Goal: Transaction & Acquisition: Purchase product/service

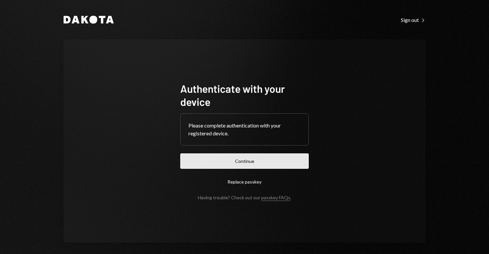
click at [235, 158] on button "Continue" at bounding box center [244, 160] width 128 height 15
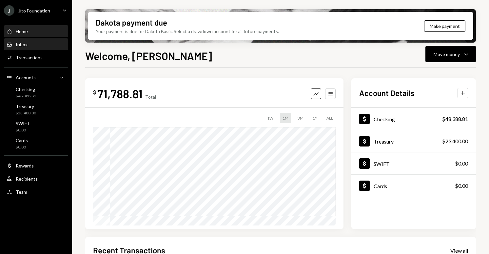
click at [46, 50] on div "Inbox Inbox" at bounding box center [36, 44] width 59 height 11
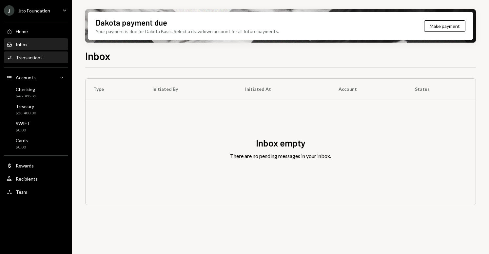
click at [43, 56] on div "Activities Transactions" at bounding box center [36, 58] width 59 height 6
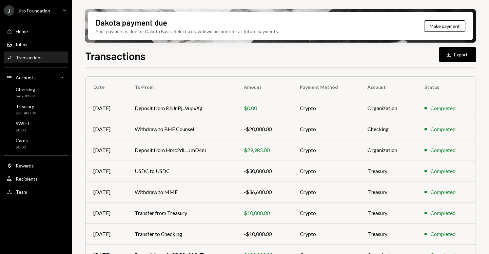
scroll to position [37, 0]
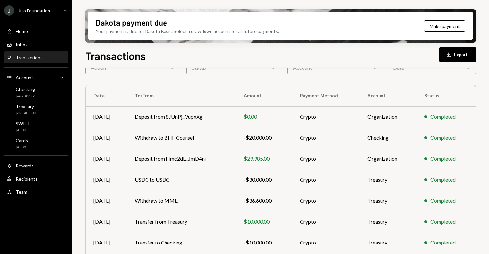
click at [158, 70] on div "Action Chevron Down" at bounding box center [133, 67] width 96 height 13
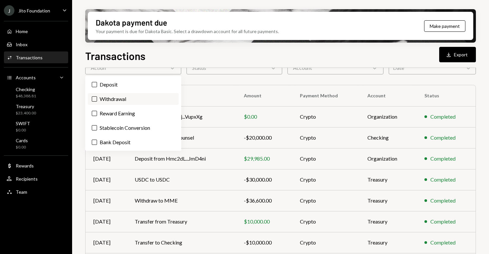
click at [126, 97] on label "Withdrawal" at bounding box center [133, 99] width 91 height 12
click at [97, 97] on button "Withdrawal" at bounding box center [94, 98] width 5 height 5
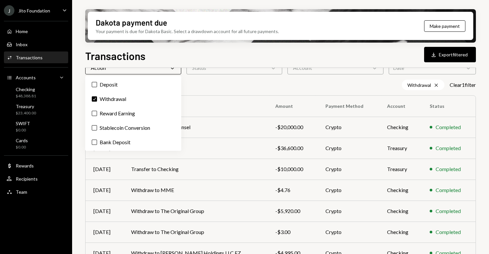
click at [80, 122] on div "Dakota payment due Your payment is due for Dakota Basic. Select a drawdown acco…" at bounding box center [280, 127] width 417 height 254
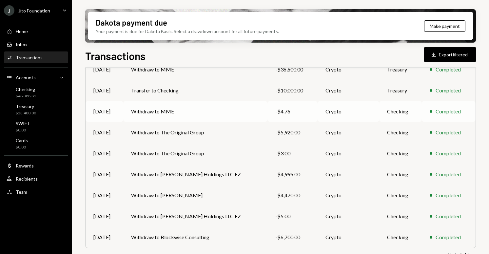
scroll to position [130, 0]
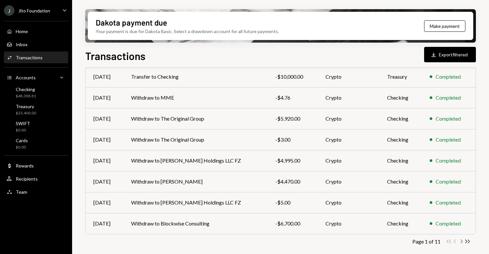
click at [461, 243] on icon "button" at bounding box center [462, 242] width 2 height 4
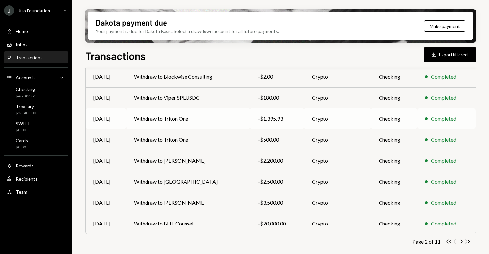
click at [181, 120] on td "Withdraw to Triton One" at bounding box center [188, 118] width 124 height 21
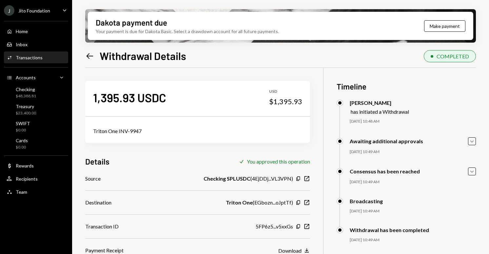
click at [121, 126] on div "Triton One INV-9947" at bounding box center [197, 131] width 225 height 24
click at [119, 131] on div "Triton One INV-9947" at bounding box center [197, 131] width 209 height 8
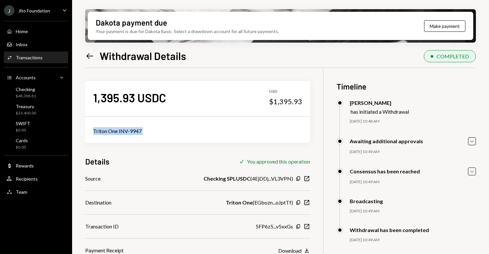
copy div "Triton One INV-9947"
click at [37, 32] on div "Home Home" at bounding box center [36, 32] width 59 height 6
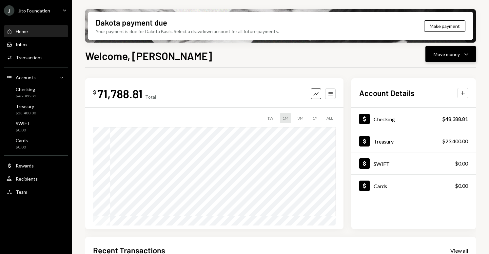
click at [469, 58] on button "Move money Caret Down" at bounding box center [450, 54] width 50 height 16
click at [448, 67] on div "Withdraw Send" at bounding box center [441, 74] width 66 height 15
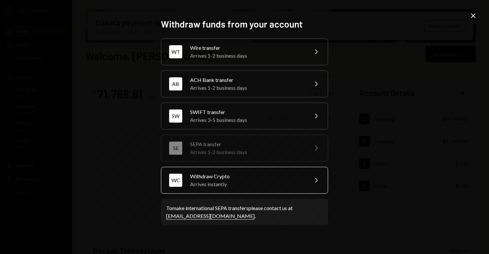
click at [285, 168] on div "WT Wire transfer Arrives 1-2 business days Chevron Right AB ACH Bank transfer A…" at bounding box center [244, 115] width 167 height 155
click at [281, 174] on div "Withdraw Crypto" at bounding box center [247, 176] width 114 height 8
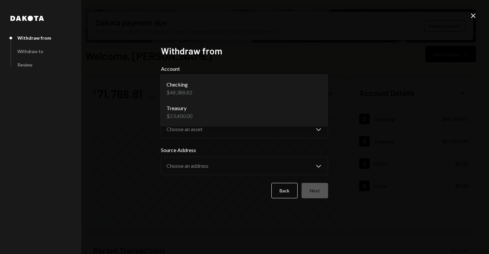
click at [231, 90] on body "J Jito Foundation Caret Down Home Home Inbox Inbox Activities Transactions Acco…" at bounding box center [244, 127] width 489 height 254
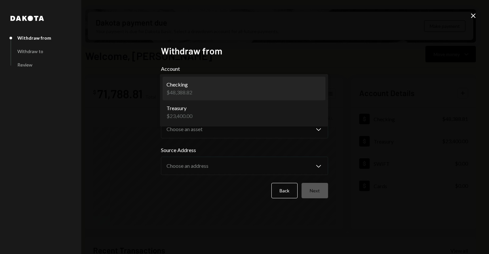
select select "**********"
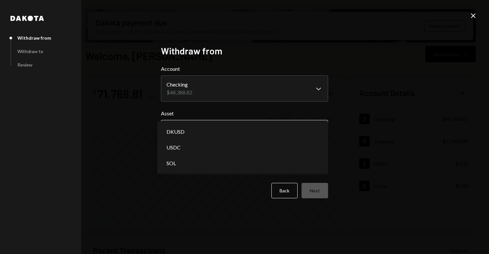
click at [201, 133] on body "J Jito Foundation Caret Down Home Home Inbox Inbox Activities Transactions Acco…" at bounding box center [244, 127] width 489 height 254
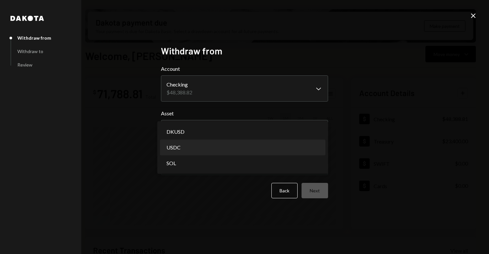
select select "****"
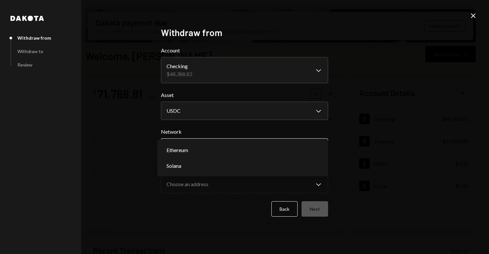
click at [207, 151] on body "J Jito Foundation Caret Down Home Home Inbox Inbox Activities Transactions Acco…" at bounding box center [244, 127] width 489 height 254
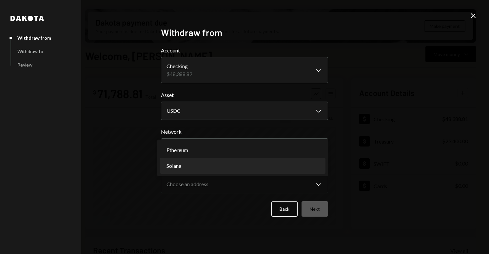
select select "**********"
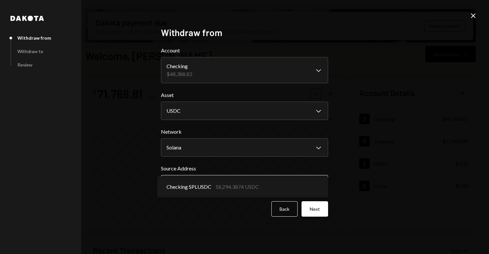
click at [203, 186] on body "J Jito Foundation Caret Down Home Home Inbox Inbox Activities Transactions Acco…" at bounding box center [244, 127] width 489 height 254
click at [314, 209] on button "Next" at bounding box center [315, 208] width 27 height 15
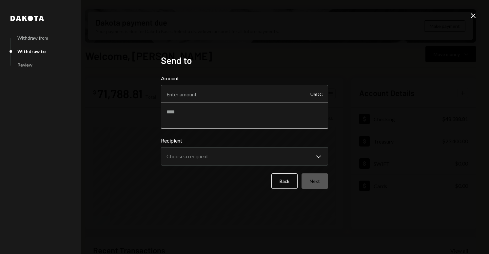
click at [200, 118] on textarea at bounding box center [244, 116] width 167 height 26
paste textarea "**********"
drag, startPoint x: 221, startPoint y: 113, endPoint x: 192, endPoint y: 112, distance: 28.2
click at [192, 112] on textarea "**********" at bounding box center [244, 116] width 167 height 26
paste textarea "*"
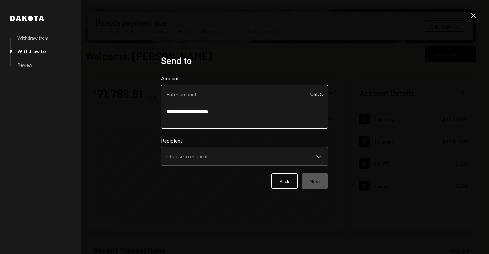
type textarea "**********"
click at [196, 95] on input "Amount" at bounding box center [244, 94] width 167 height 18
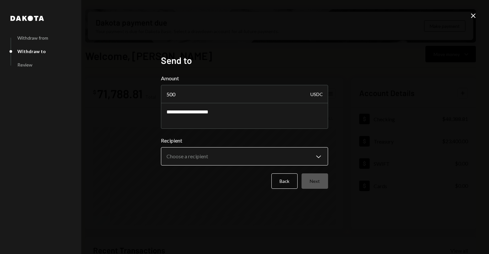
type input "500"
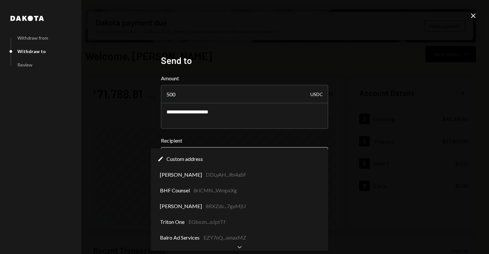
click at [202, 157] on body "J Jito Foundation Caret Down Home Home Inbox Inbox Activities Transactions Acco…" at bounding box center [244, 127] width 489 height 254
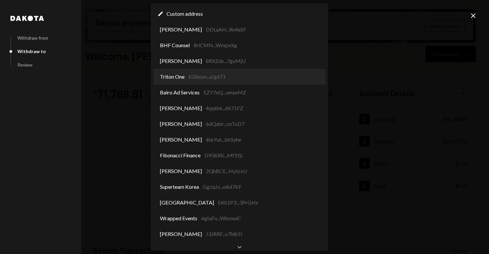
select select "**********"
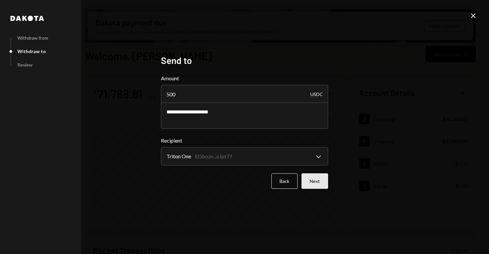
click at [321, 182] on button "Next" at bounding box center [315, 180] width 27 height 15
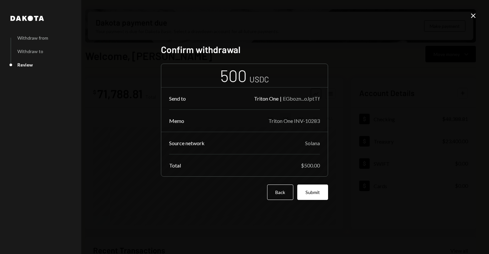
click at [318, 200] on div "Confirm withdrawal 500 USDC Send to Triton One | EGbozn...oJptTf Memo Triton On…" at bounding box center [244, 127] width 167 height 167
click at [318, 198] on button "Submit" at bounding box center [312, 192] width 31 height 15
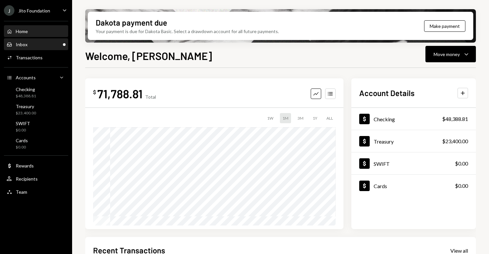
click at [31, 43] on div "Inbox Inbox" at bounding box center [36, 45] width 59 height 6
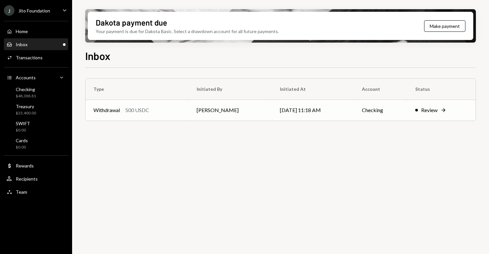
click at [126, 111] on div "500 USDC" at bounding box center [137, 110] width 24 height 8
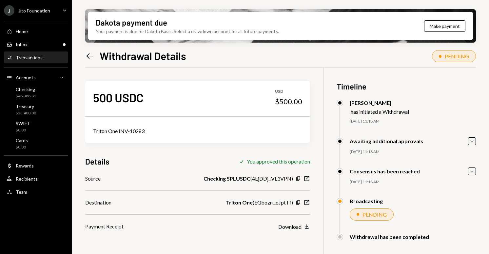
scroll to position [52, 0]
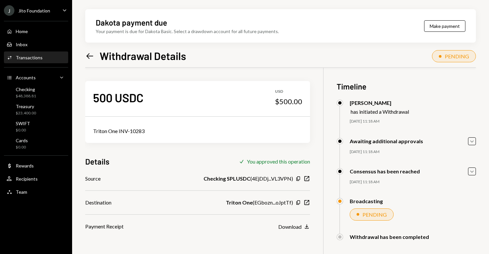
scroll to position [52, 0]
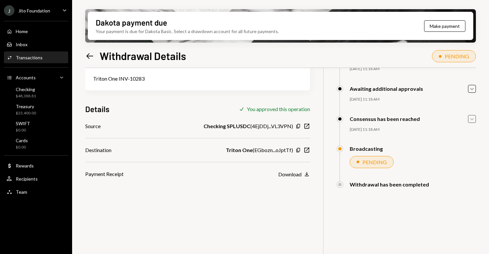
click at [472, 120] on icon "Caret Down" at bounding box center [471, 118] width 7 height 7
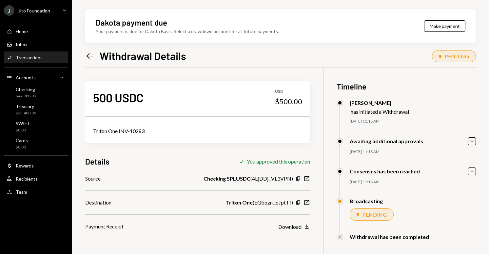
scroll to position [52, 0]
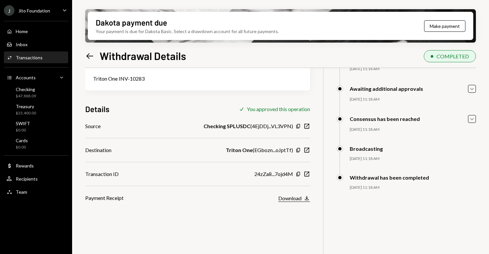
click at [286, 200] on div "Download" at bounding box center [289, 198] width 23 height 6
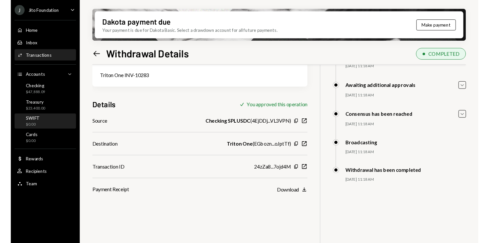
scroll to position [0, 0]
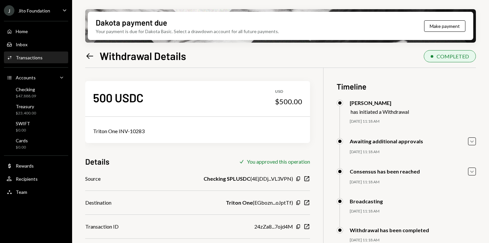
click at [42, 59] on div "Activities Transactions" at bounding box center [36, 58] width 59 height 6
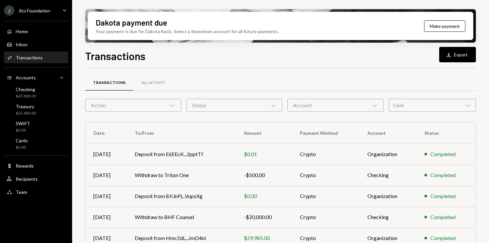
click at [125, 109] on div "Action Chevron Down" at bounding box center [133, 105] width 96 height 13
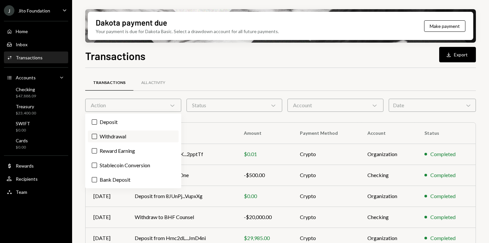
click at [108, 131] on label "Withdrawal" at bounding box center [133, 136] width 91 height 12
click at [97, 134] on button "Withdrawal" at bounding box center [94, 136] width 5 height 5
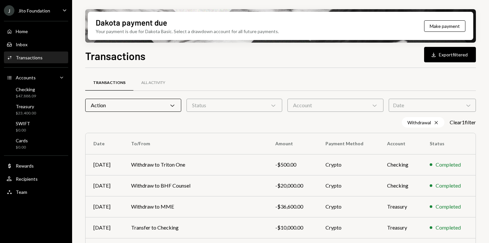
click at [156, 91] on div "Transactions All Activity" at bounding box center [280, 86] width 391 height 24
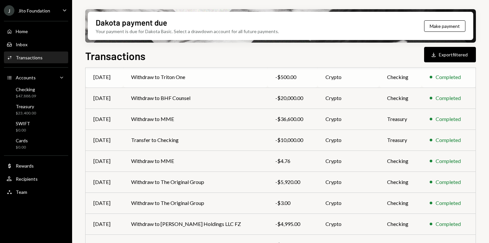
scroll to position [141, 0]
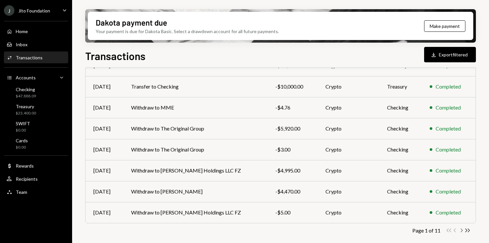
click at [463, 232] on icon "Chevron Right" at bounding box center [461, 230] width 6 height 6
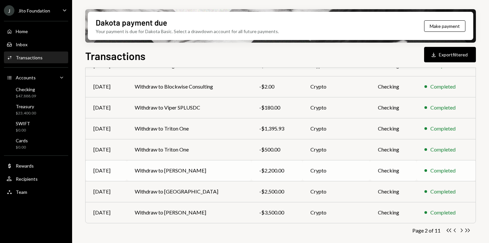
click at [231, 164] on td "Withdraw to [PERSON_NAME]" at bounding box center [189, 170] width 125 height 21
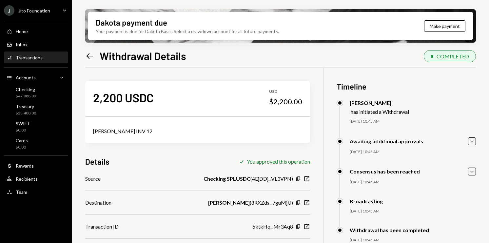
click at [119, 126] on div "Ayush Sharma INV 12" at bounding box center [197, 131] width 225 height 24
click at [118, 132] on div "Ayush Sharma INV 12" at bounding box center [197, 131] width 209 height 8
copy div "Ayush Sharma INV 12"
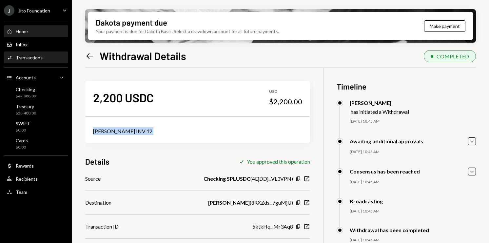
click at [38, 30] on div "Home Home" at bounding box center [36, 32] width 59 height 6
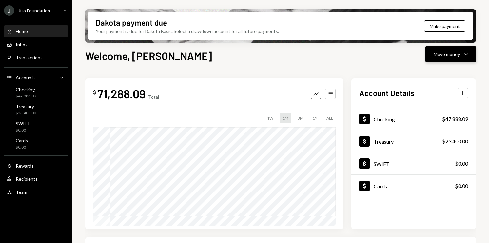
click at [469, 53] on icon "Caret Down" at bounding box center [467, 54] width 8 height 8
click at [442, 69] on div "Withdraw Send" at bounding box center [441, 74] width 66 height 15
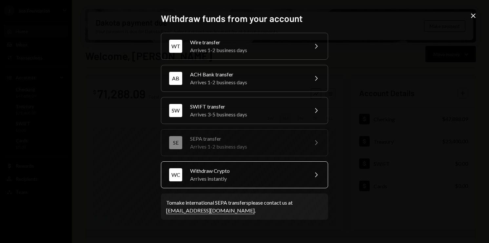
click at [260, 173] on div "Withdraw Crypto" at bounding box center [247, 171] width 114 height 8
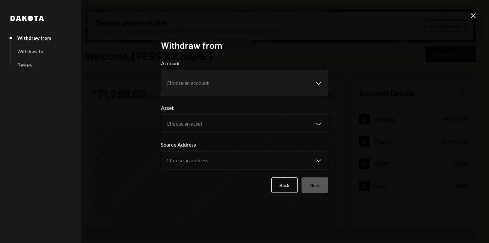
click at [230, 87] on body "J Jito Foundation Caret Down Home Home Inbox Inbox Activities Transactions Acco…" at bounding box center [244, 121] width 489 height 243
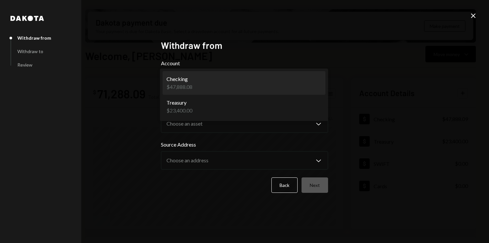
select select "**********"
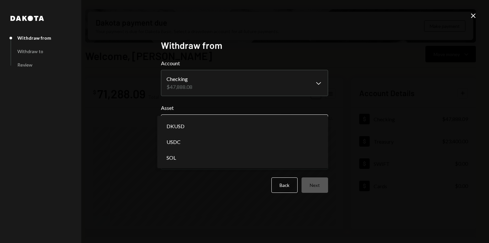
click at [207, 123] on body "J Jito Foundation Caret Down Home Home Inbox Inbox Activities Transactions Acco…" at bounding box center [244, 121] width 489 height 243
click at [212, 120] on body "J Jito Foundation Caret Down Home Home Inbox Inbox Activities Transactions Acco…" at bounding box center [244, 121] width 489 height 243
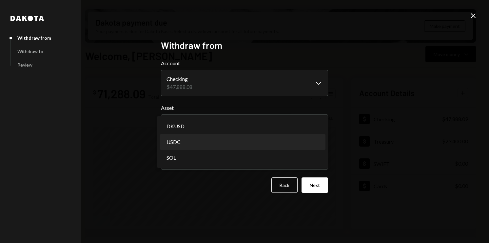
select select "****"
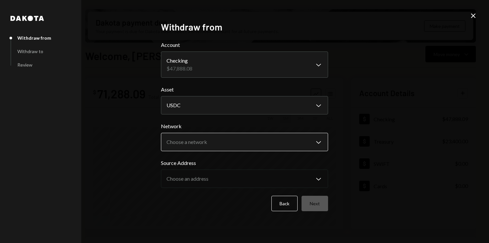
click at [294, 140] on body "J Jito Foundation Caret Down Home Home Inbox Inbox Activities Transactions Acco…" at bounding box center [244, 121] width 489 height 243
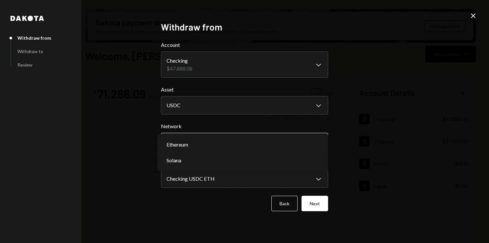
click at [289, 145] on body "J Jito Foundation Caret Down Home Home Inbox Inbox Activities Transactions Acco…" at bounding box center [244, 121] width 489 height 243
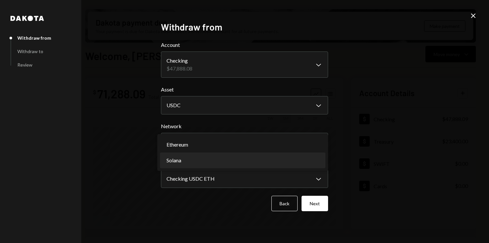
select select "**********"
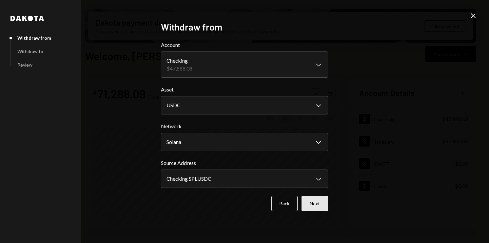
click at [311, 202] on button "Next" at bounding box center [315, 203] width 27 height 15
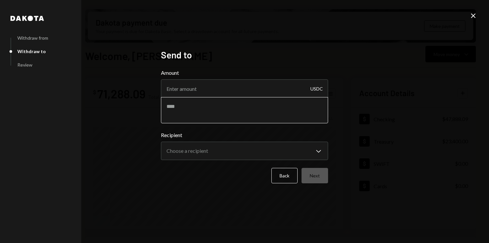
click at [218, 109] on textarea at bounding box center [244, 110] width 167 height 26
paste textarea "**********"
type textarea "**********"
click at [232, 153] on body "J Jito Foundation Caret Down Home Home Inbox Inbox Activities Transactions Acco…" at bounding box center [244, 121] width 489 height 243
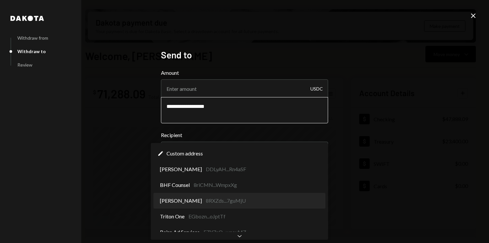
select select "**********"
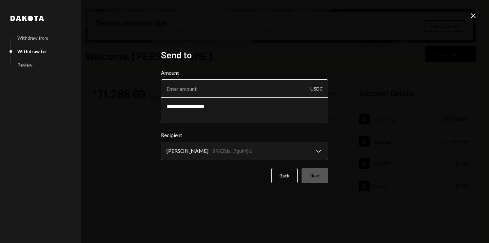
click at [186, 90] on input "Amount" at bounding box center [244, 88] width 167 height 18
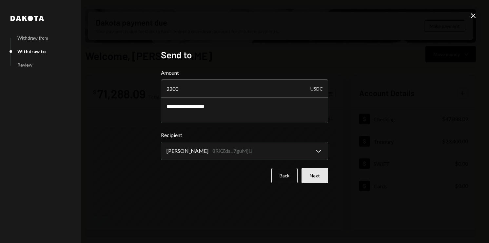
type input "2200"
click at [317, 174] on button "Next" at bounding box center [315, 175] width 27 height 15
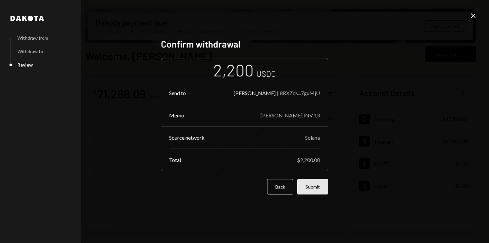
click at [322, 188] on button "Submit" at bounding box center [312, 186] width 31 height 15
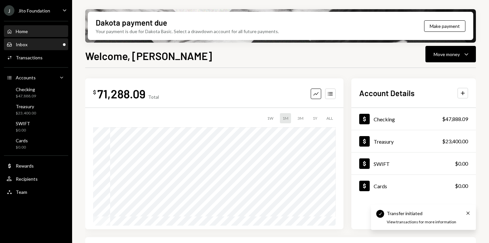
click at [30, 42] on div "Inbox Inbox" at bounding box center [36, 45] width 59 height 6
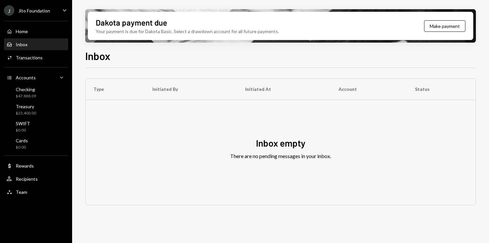
click at [44, 41] on div "Inbox Inbox" at bounding box center [36, 44] width 59 height 11
click at [43, 63] on div "Activities Transactions" at bounding box center [36, 57] width 59 height 11
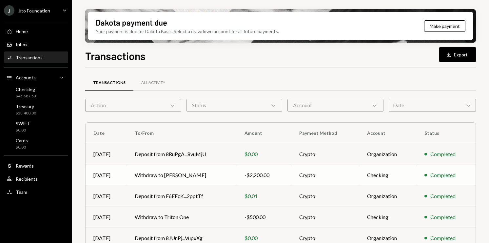
click at [157, 169] on td "Withdraw to [PERSON_NAME]" at bounding box center [182, 175] width 110 height 21
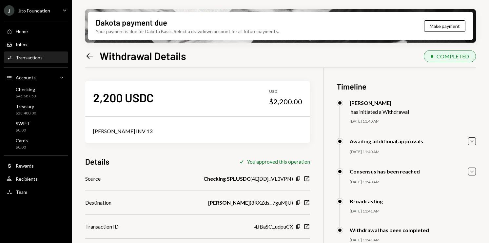
scroll to position [52, 0]
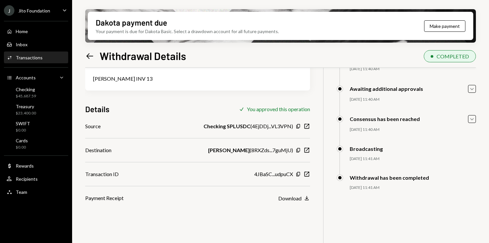
click at [35, 57] on div "Transactions" at bounding box center [29, 58] width 27 height 6
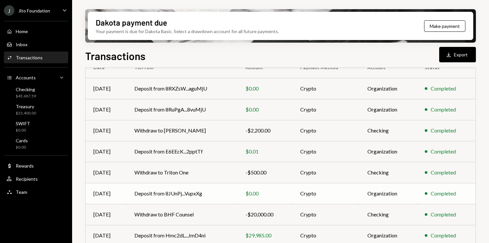
scroll to position [130, 0]
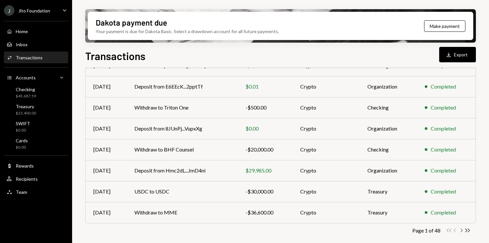
click at [458, 228] on icon "Chevron Right" at bounding box center [461, 230] width 6 height 6
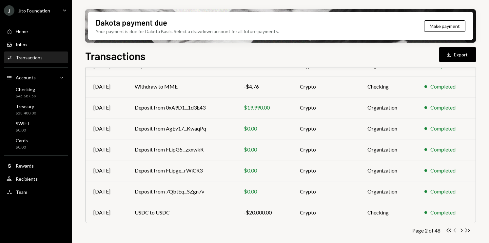
click at [455, 232] on icon "Chevron Left" at bounding box center [455, 230] width 6 height 6
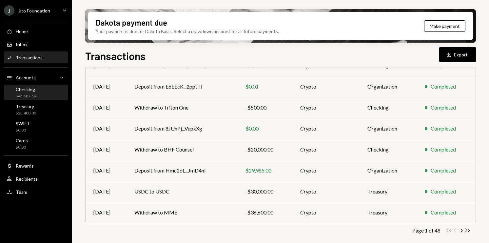
click at [31, 95] on div "$45,687.59" at bounding box center [26, 96] width 20 height 6
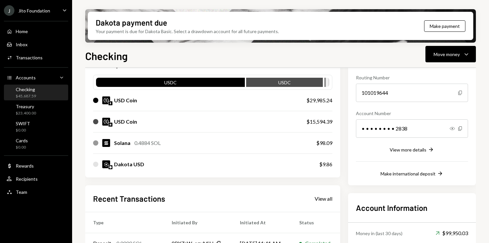
scroll to position [162, 0]
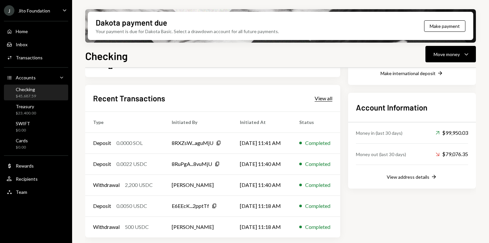
click at [325, 95] on div "View all" at bounding box center [324, 98] width 18 height 7
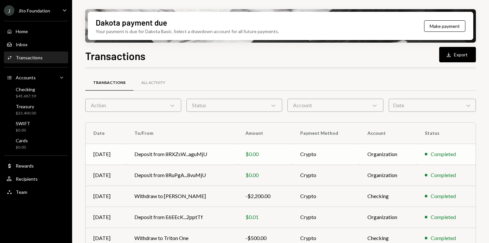
scroll to position [130, 0]
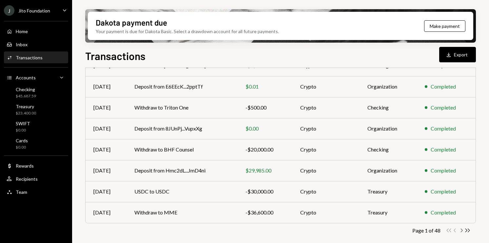
click at [462, 231] on icon "Chevron Right" at bounding box center [461, 230] width 6 height 6
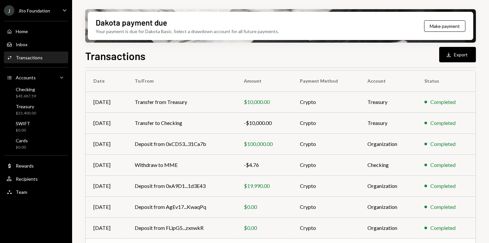
scroll to position [0, 0]
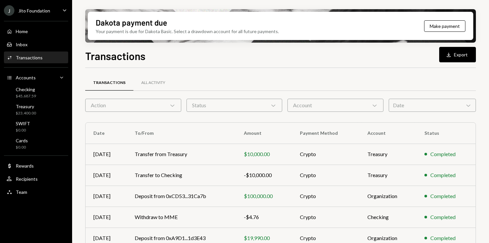
click at [146, 101] on div "Action Chevron Down" at bounding box center [133, 105] width 96 height 13
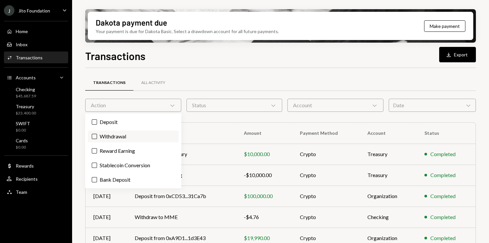
click at [126, 136] on label "Withdrawal" at bounding box center [133, 136] width 91 height 12
click at [97, 136] on button "Withdrawal" at bounding box center [94, 136] width 5 height 5
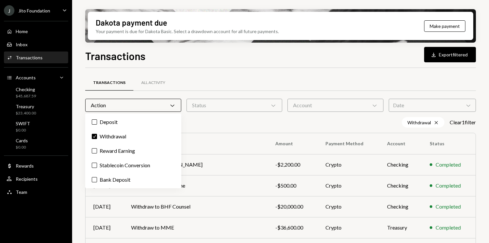
click at [78, 130] on div "Dakota payment due Your payment is due for Dakota Basic. Select a drawdown acco…" at bounding box center [280, 121] width 417 height 243
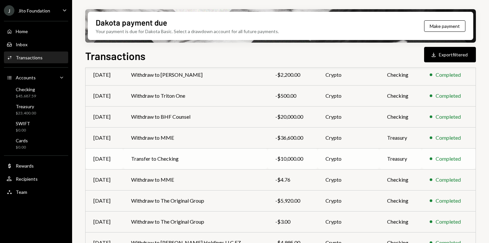
scroll to position [141, 0]
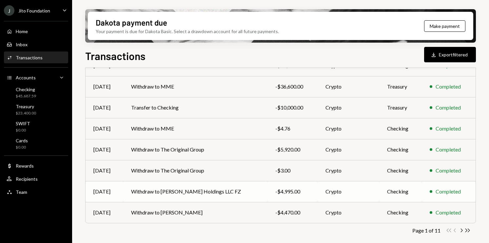
click at [186, 197] on td "Withdraw to [PERSON_NAME] Holdings LLC FZ" at bounding box center [195, 191] width 144 height 21
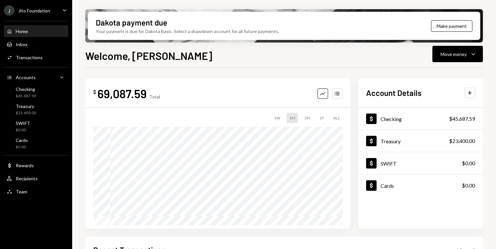
scroll to position [146, 0]
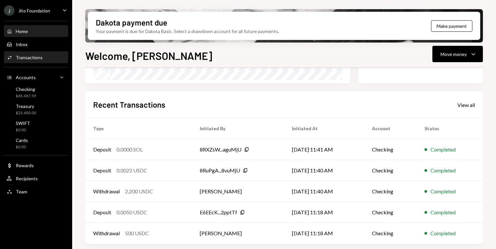
click at [33, 56] on div "Transactions" at bounding box center [29, 58] width 27 height 6
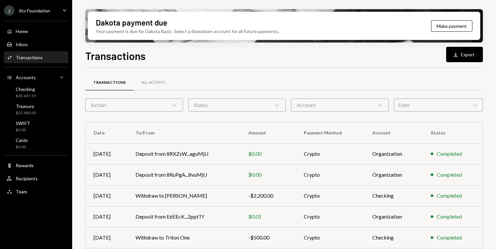
click at [435, 106] on div "Date Chevron Down" at bounding box center [438, 105] width 89 height 13
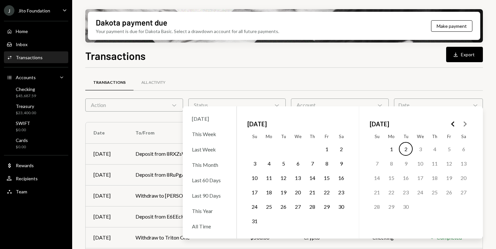
click at [324, 149] on button "1" at bounding box center [327, 149] width 14 height 14
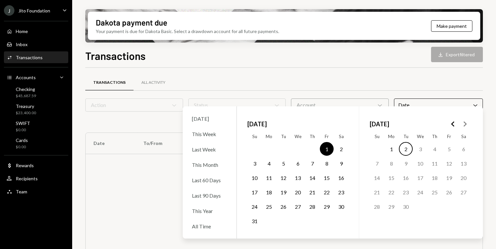
click at [254, 224] on button "31" at bounding box center [254, 221] width 14 height 14
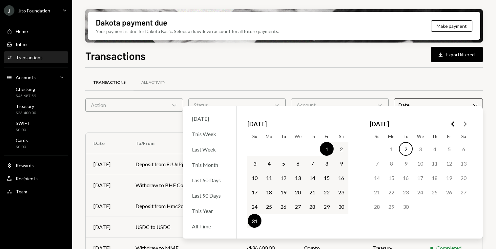
click at [257, 65] on div "Transactions Download Export filtered Transactions All Activity Action Chevron …" at bounding box center [283, 168] width 397 height 240
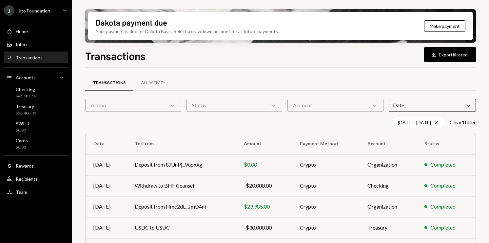
click at [415, 110] on div "Date Chevron Down" at bounding box center [432, 105] width 87 height 13
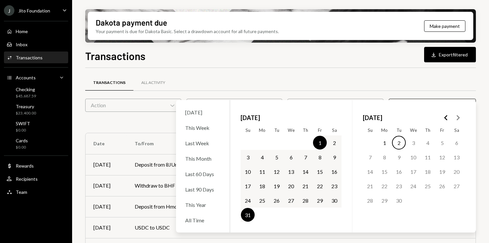
click at [445, 118] on icon "Go to the Previous Month" at bounding box center [446, 118] width 8 height 8
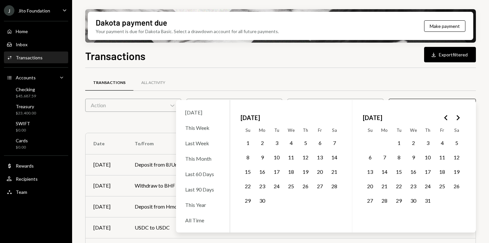
click at [247, 139] on button "1" at bounding box center [248, 143] width 14 height 14
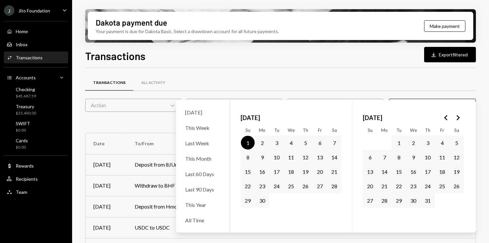
click at [260, 199] on button "30" at bounding box center [262, 200] width 14 height 14
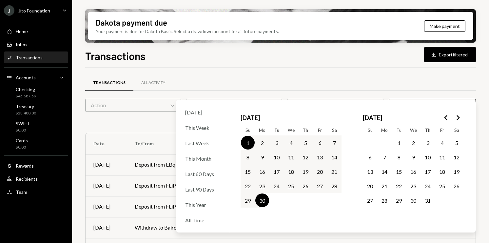
click at [315, 76] on div "Transactions All Activity" at bounding box center [280, 82] width 391 height 17
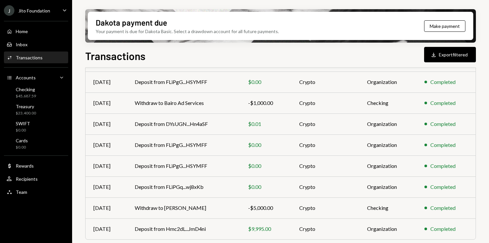
scroll to position [141, 0]
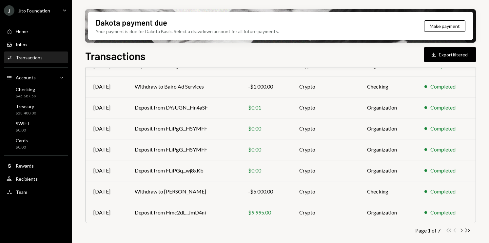
click at [462, 232] on icon "Chevron Right" at bounding box center [461, 230] width 6 height 6
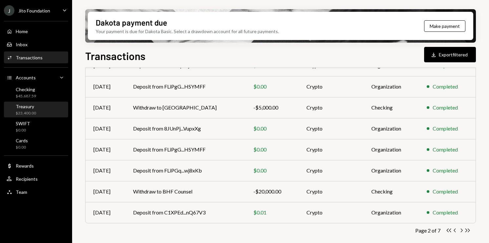
scroll to position [0, 0]
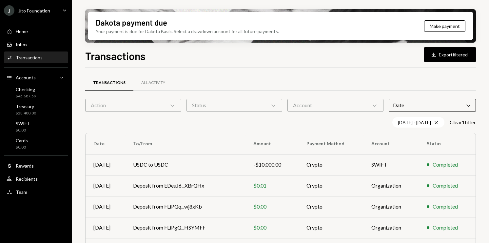
click at [441, 107] on div "Date Chevron Down" at bounding box center [432, 105] width 87 height 13
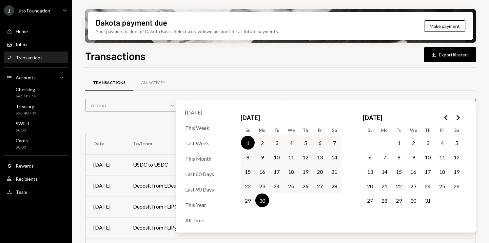
click at [457, 115] on icon "Go to the Next Month" at bounding box center [458, 118] width 8 height 8
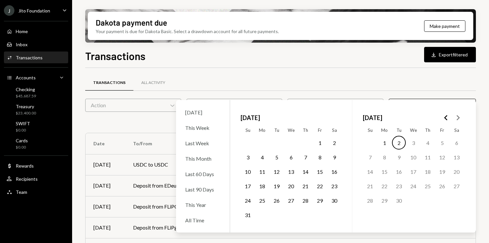
click at [457, 115] on icon "Go to the Next Month" at bounding box center [458, 118] width 8 height 8
click at [321, 143] on button "1" at bounding box center [320, 143] width 14 height 14
click at [247, 219] on button "31" at bounding box center [248, 215] width 14 height 14
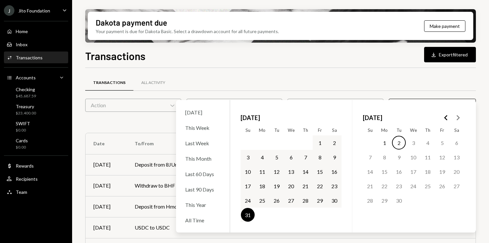
click at [159, 138] on th "To/From" at bounding box center [181, 143] width 109 height 21
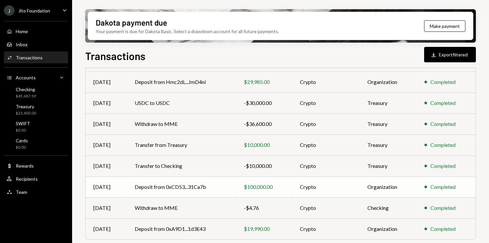
scroll to position [141, 0]
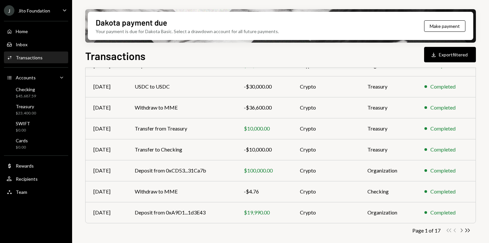
click at [462, 231] on icon "button" at bounding box center [462, 230] width 2 height 4
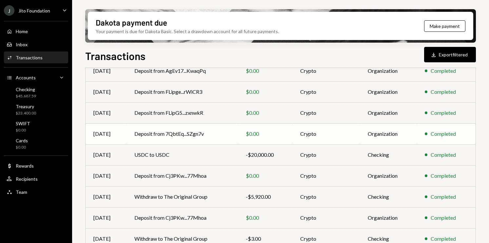
scroll to position [0, 0]
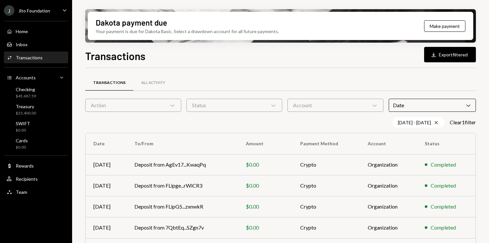
click at [164, 107] on div "Action Chevron Down" at bounding box center [133, 105] width 96 height 13
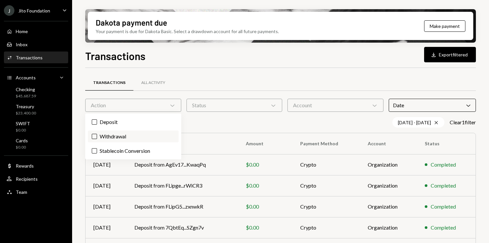
click at [111, 137] on label "Withdrawal" at bounding box center [133, 136] width 91 height 12
click at [97, 137] on button "Withdrawal" at bounding box center [94, 136] width 5 height 5
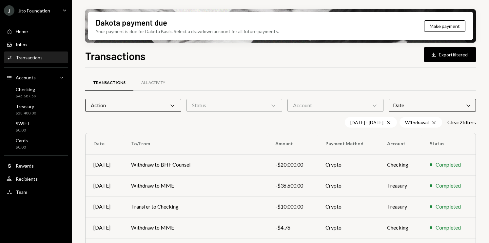
click at [76, 136] on div "Dakota payment due Your payment is due for Dakota Basic. Select a drawdown acco…" at bounding box center [280, 121] width 417 height 243
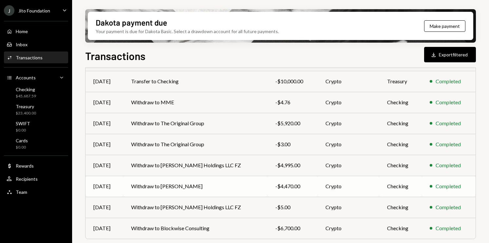
scroll to position [141, 0]
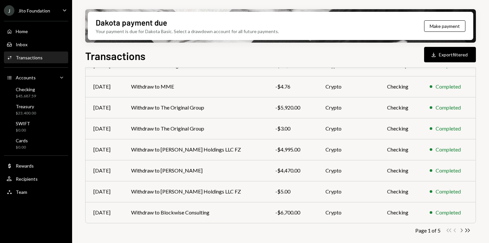
click at [461, 229] on icon "button" at bounding box center [462, 230] width 2 height 4
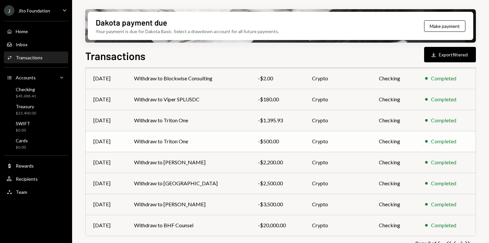
scroll to position [128, 0]
